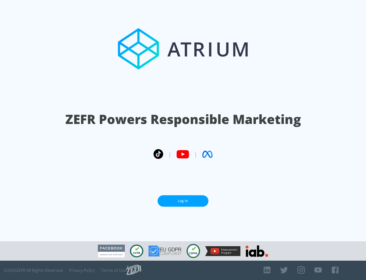
click at [183, 201] on link "Log In" at bounding box center [183, 200] width 51 height 11
